Goal: Transaction & Acquisition: Purchase product/service

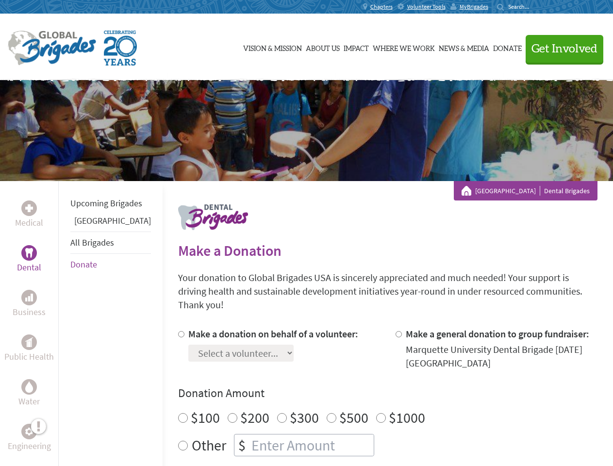
click at [536, 7] on div "Search for:" at bounding box center [516, 7] width 39 height 8
click at [560, 49] on span "Get Involved" at bounding box center [564, 49] width 66 height 12
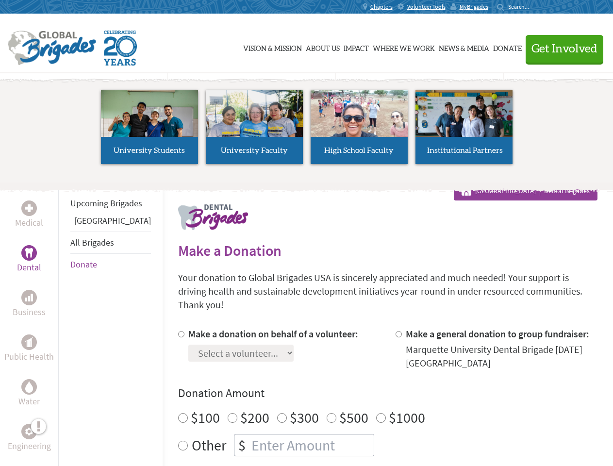
click at [307, 131] on li "High School Faculty" at bounding box center [359, 126] width 105 height 89
click at [64, 323] on div "Upcoming Brigades Panama All Brigades Donate" at bounding box center [110, 414] width 104 height 466
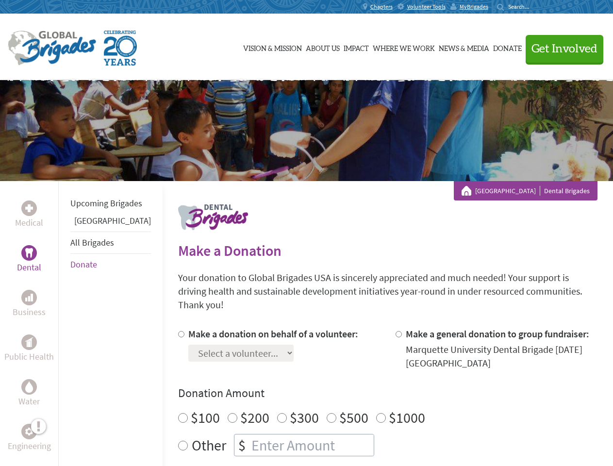
click at [371, 390] on div "Donation Amount $100 $200 $300 $500 $1000 Other $" at bounding box center [387, 420] width 419 height 71
click at [178, 331] on input "Make a donation on behalf of a volunteer:" at bounding box center [181, 334] width 6 height 6
radio input "true"
click at [396, 331] on input "Make a general donation to group fundraiser:" at bounding box center [399, 334] width 6 height 6
radio input "true"
